Goal: Task Accomplishment & Management: Manage account settings

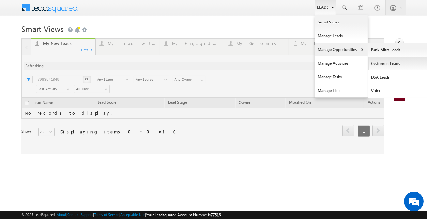
click at [379, 65] on link "Customers Leads" at bounding box center [398, 64] width 60 height 14
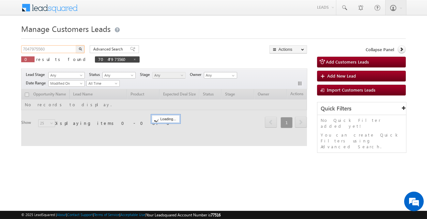
click at [62, 50] on input "7047975560" at bounding box center [49, 49] width 56 height 8
paste input "908035"
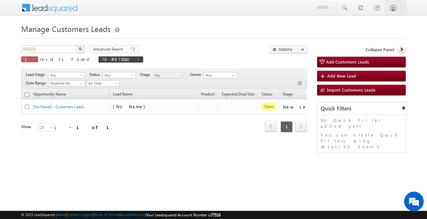
type input "908035"
click at [76, 45] on button "button" at bounding box center [80, 49] width 8 height 8
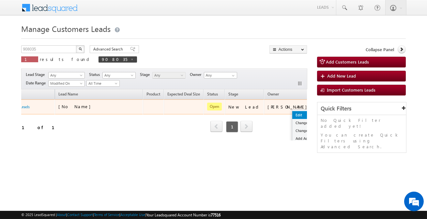
click at [292, 114] on link "Edit" at bounding box center [308, 115] width 33 height 8
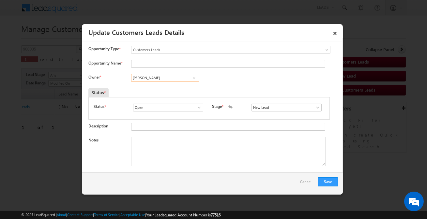
click at [163, 75] on input "[PERSON_NAME]" at bounding box center [165, 78] width 68 height 8
click at [164, 62] on input "Opportunity Name *" at bounding box center [228, 64] width 194 height 8
paste input "[PERSON_NAME] [PERSON_NAME]"
type input "[PERSON_NAME] [PERSON_NAME]"
click at [177, 81] on input "[PERSON_NAME]" at bounding box center [165, 78] width 68 height 8
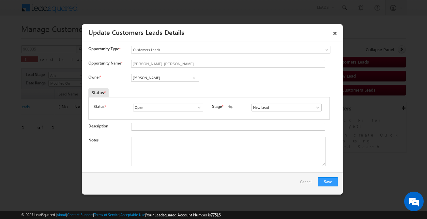
click at [192, 78] on span at bounding box center [194, 77] width 7 height 5
paste input "[PERSON_NAME][EMAIL_ADDRESS][DOMAIN_NAME]"
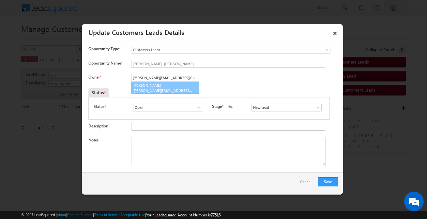
click at [153, 87] on link "[PERSON_NAME] [PERSON_NAME][EMAIL_ADDRESS][DOMAIN_NAME]" at bounding box center [165, 88] width 68 height 12
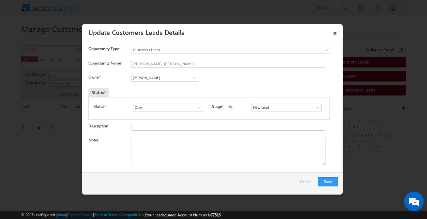
type input "[PERSON_NAME]"
click at [286, 109] on input "New Lead" at bounding box center [286, 108] width 70 height 8
click at [278, 114] on link "Sales Marked" at bounding box center [286, 114] width 70 height 7
type input "Sales Marked"
click at [212, 147] on textarea "Notes" at bounding box center [228, 151] width 194 height 29
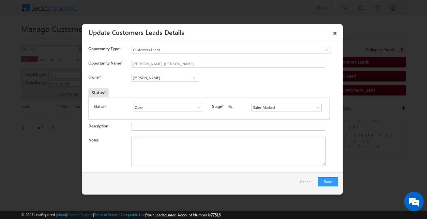
paste textarea "[PERSON_NAME] / Renovation / 10 lakh Customer is Self-Employed income is 80k / …"
type textarea "[PERSON_NAME] / Renovation / 10 lakh Customer is Self-Employed income is 80k / …"
click at [331, 182] on button "Save" at bounding box center [328, 181] width 20 height 9
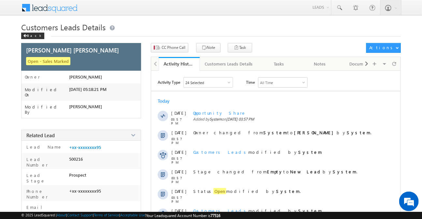
click at [169, 52] on div "CC Phone Call Note Task Actions Automation Report" at bounding box center [276, 50] width 250 height 14
click at [171, 49] on span "CC Phone Call" at bounding box center [174, 48] width 24 height 6
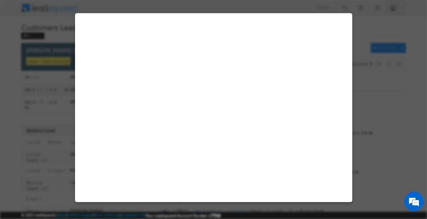
select select "Delhi 3"
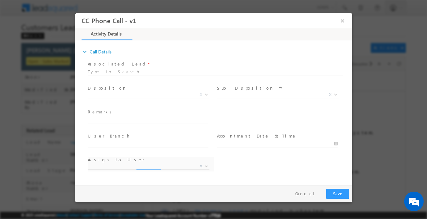
select select "annupriya.singh@sgrlimited.in"
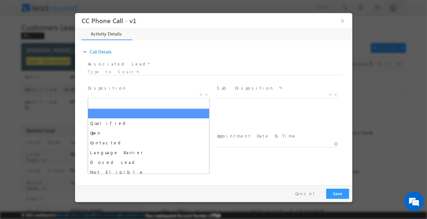
click at [154, 96] on span "X" at bounding box center [148, 95] width 122 height 7
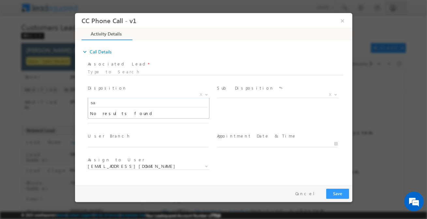
click at [165, 101] on input "sa" at bounding box center [148, 103] width 118 height 8
click at [165, 102] on input "sa" at bounding box center [148, 103] width 118 height 8
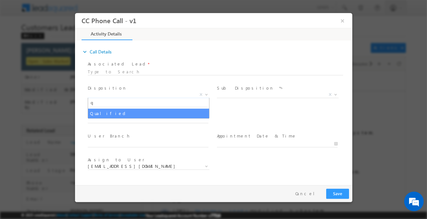
type input "q"
select select "Qualified"
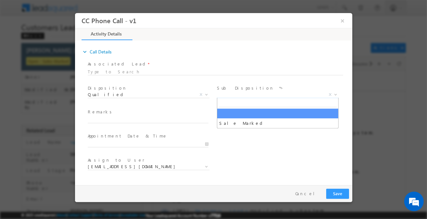
click at [236, 95] on span "X" at bounding box center [277, 95] width 122 height 7
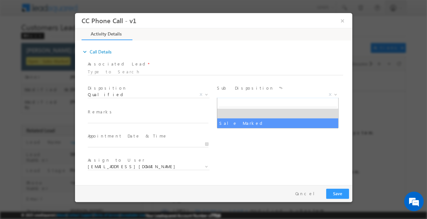
select select "Sale Marked"
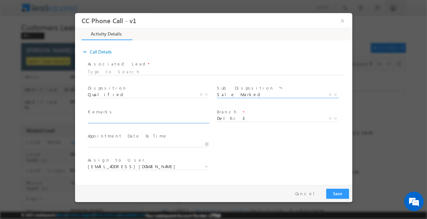
click at [164, 121] on input "text" at bounding box center [147, 120] width 121 height 7
click at [162, 116] on div "Remarks *" at bounding box center [150, 116] width 126 height 15
click at [161, 119] on input "text" at bounding box center [147, 120] width 121 height 7
paste input "[PERSON_NAME] / Renovation / 10 lakh Customer is Self-Employed income is 80k / …"
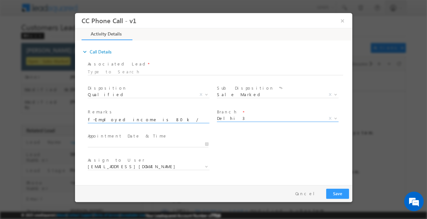
type input "[PERSON_NAME] / Renovation / 10 lakh Customer is Self-Employed income is 80k / …"
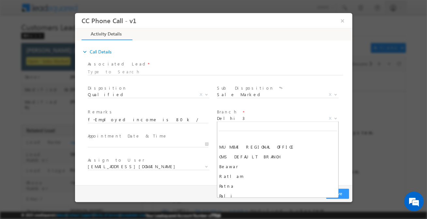
scroll to position [0, 0]
click at [237, 121] on span "Delhi 3" at bounding box center [269, 118] width 106 height 6
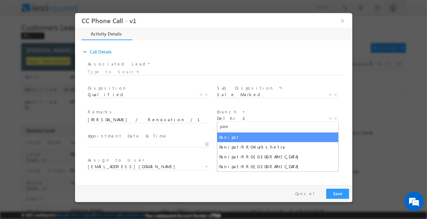
type input "pani"
select select "Panipat"
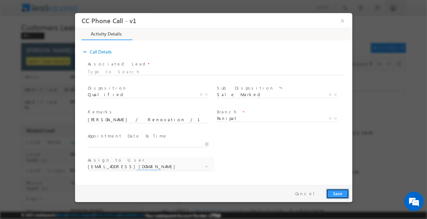
click at [333, 197] on button "Save" at bounding box center [337, 194] width 23 height 10
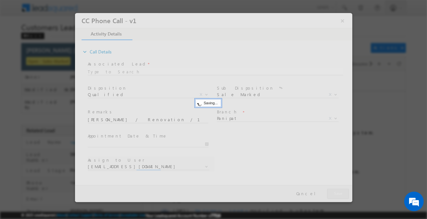
select select "amit.vats@sgrlimited.in"
